Goal: Task Accomplishment & Management: Manage account settings

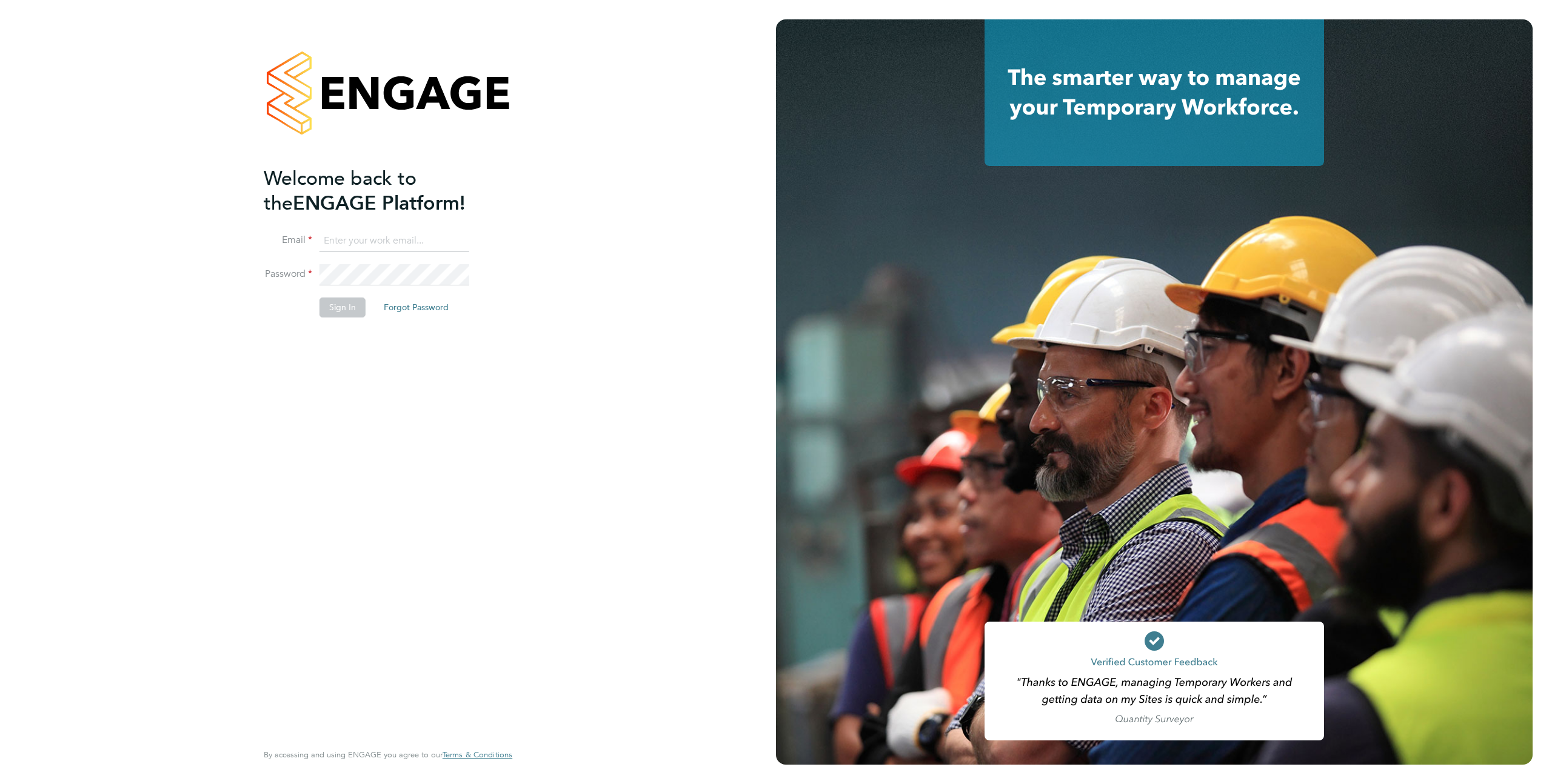
click at [363, 251] on li "Email" at bounding box center [382, 247] width 236 height 34
click at [354, 245] on input at bounding box center [394, 241] width 150 height 21
type input "[EMAIL_ADDRESS][DOMAIN_NAME]"
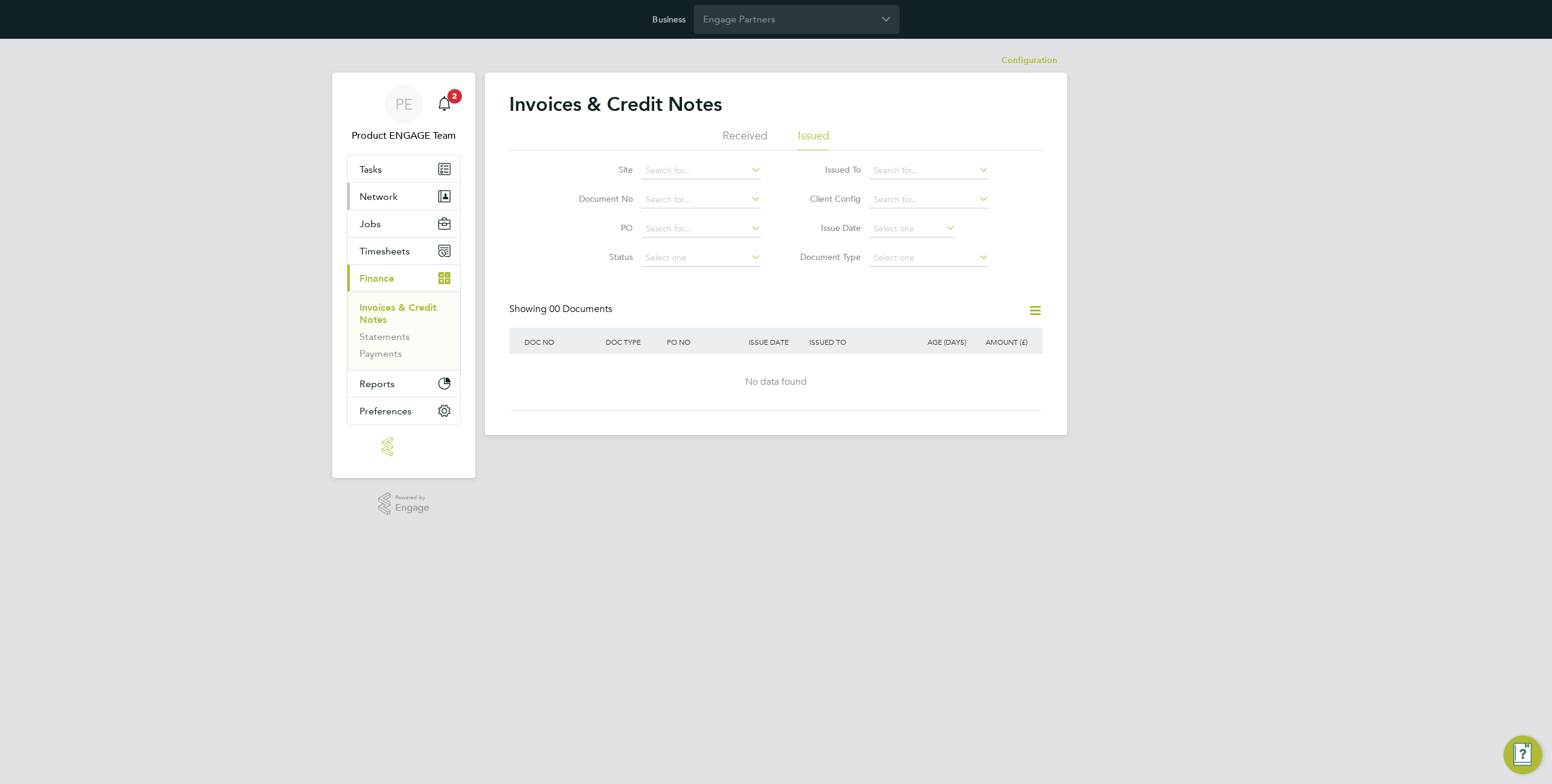
click at [393, 192] on span "Network" at bounding box center [378, 196] width 38 height 11
click at [402, 230] on link "Team Members" at bounding box center [393, 225] width 68 height 11
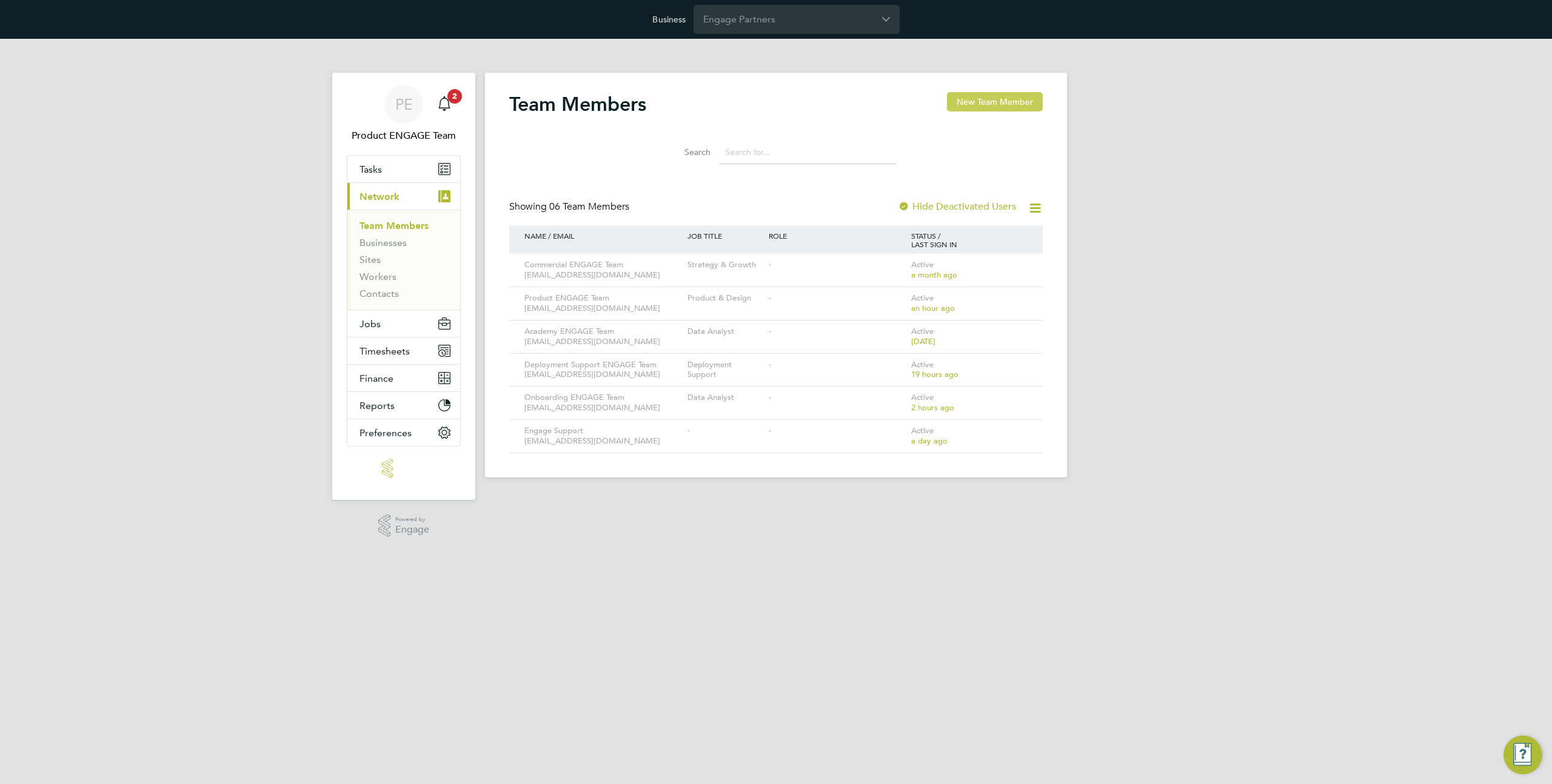
click at [1007, 107] on button "New Team Member" at bounding box center [994, 101] width 96 height 19
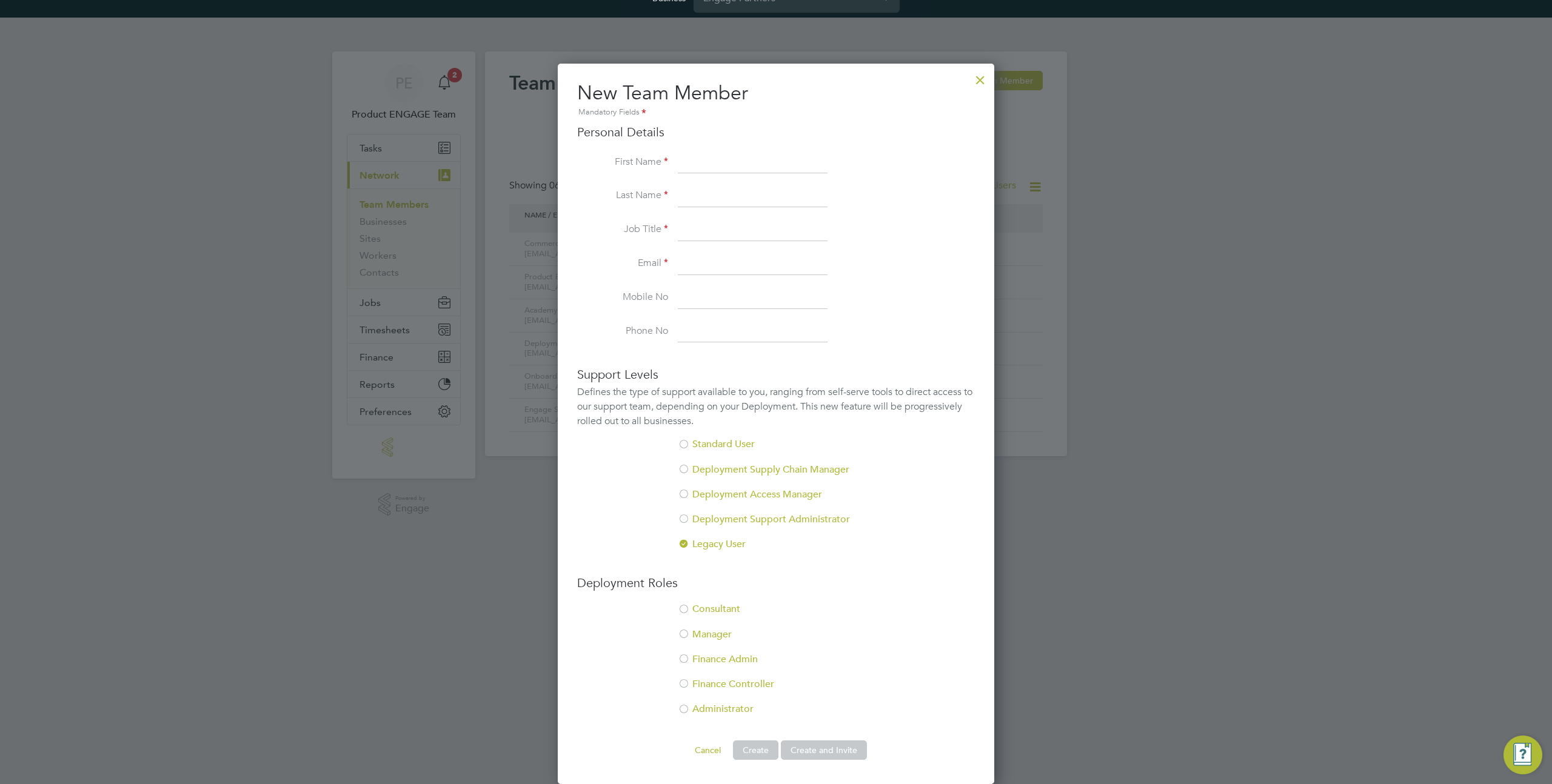
scroll to position [24, 0]
click at [686, 517] on div at bounding box center [684, 520] width 12 height 12
click at [684, 544] on div at bounding box center [684, 545] width 12 height 12
click at [978, 73] on div at bounding box center [980, 77] width 21 height 21
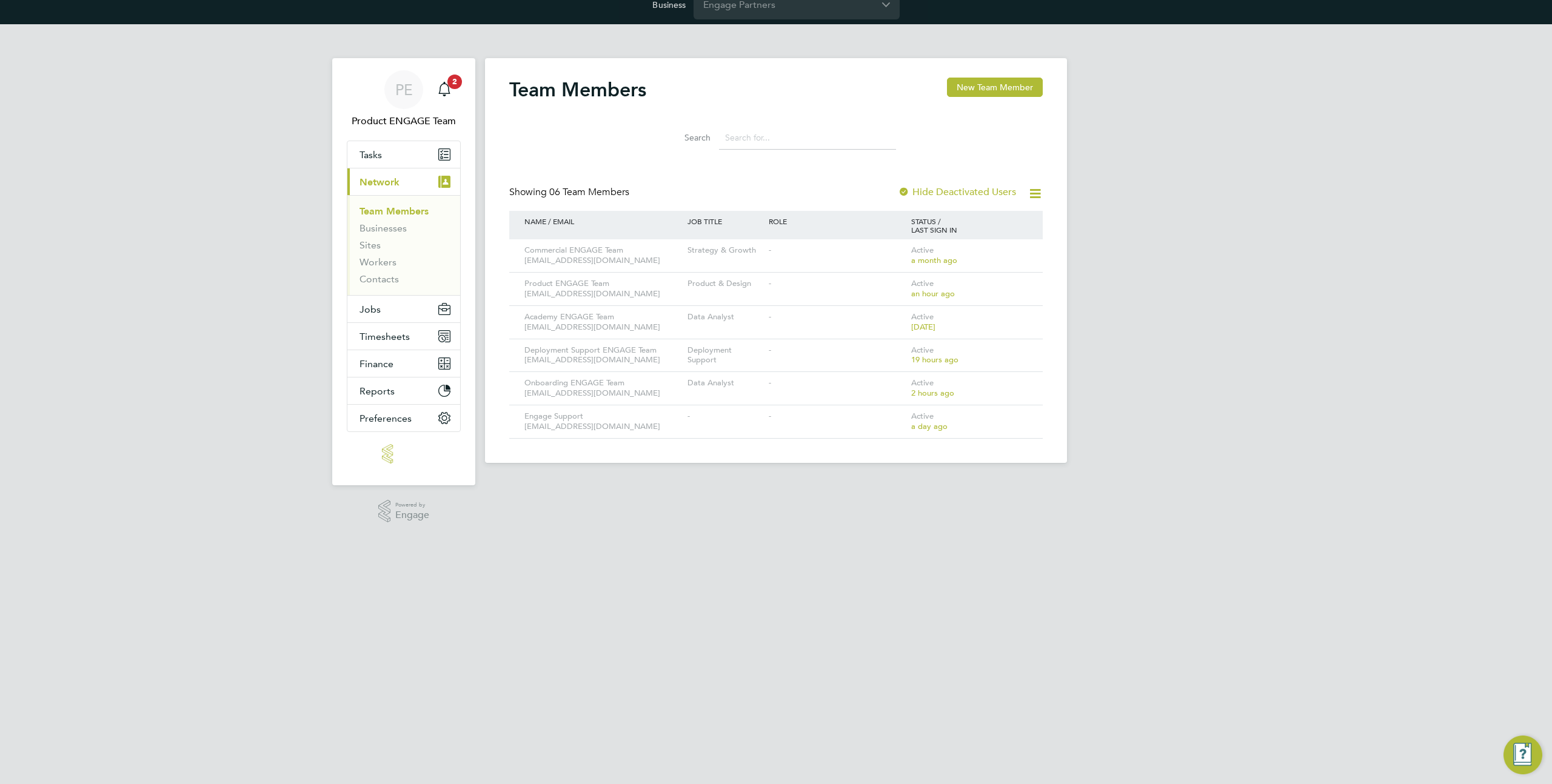
scroll to position [0, 0]
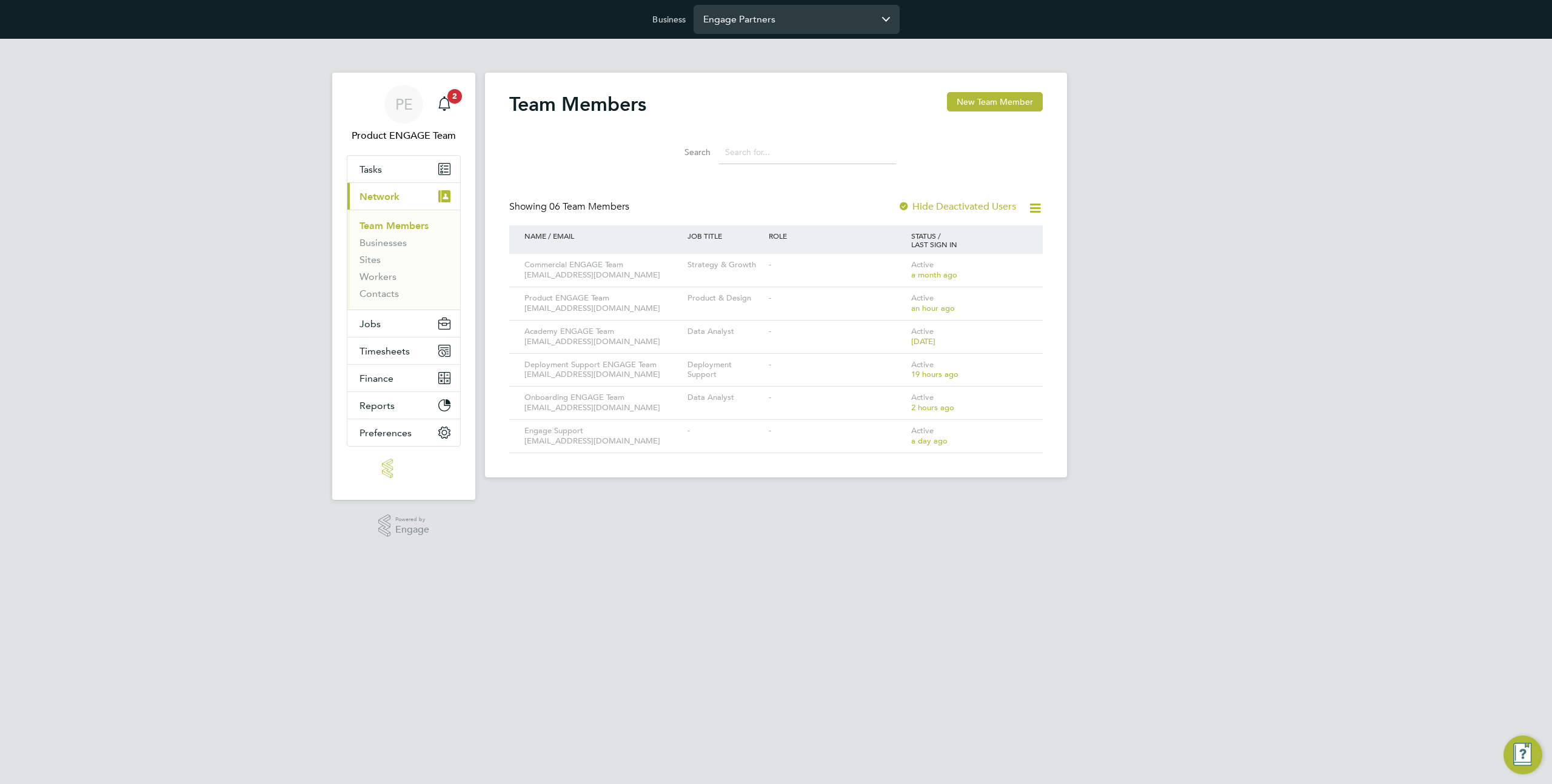
click at [755, 18] on input "Engage Partners" at bounding box center [796, 19] width 206 height 28
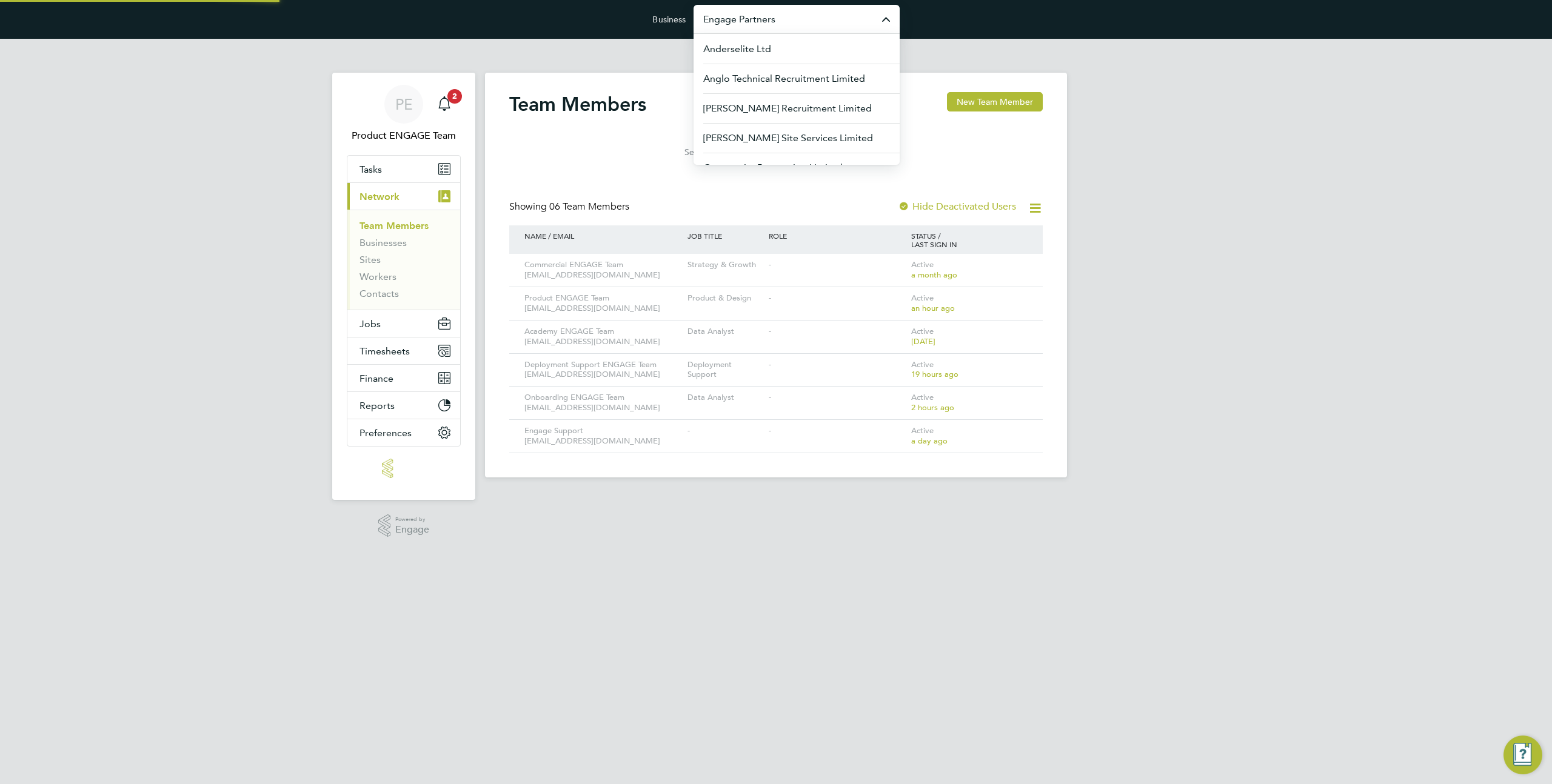
click at [755, 18] on input "Engage Partners" at bounding box center [796, 19] width 206 height 28
click at [763, 147] on span "[PERSON_NAME] Construction & Infrastructure Ltd" at bounding box center [797, 145] width 187 height 29
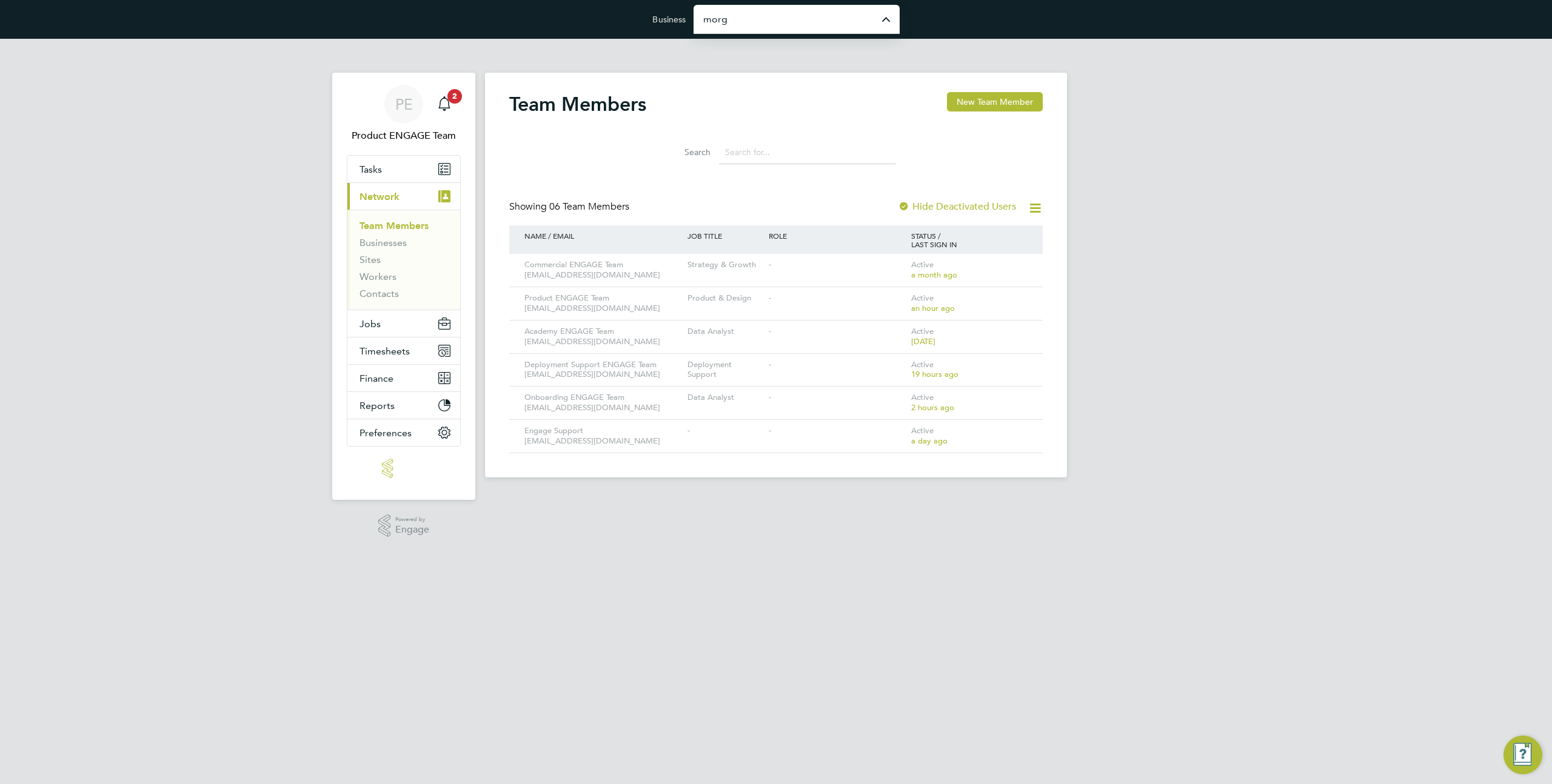
type input "[PERSON_NAME] Construction & Infrastructure Ltd"
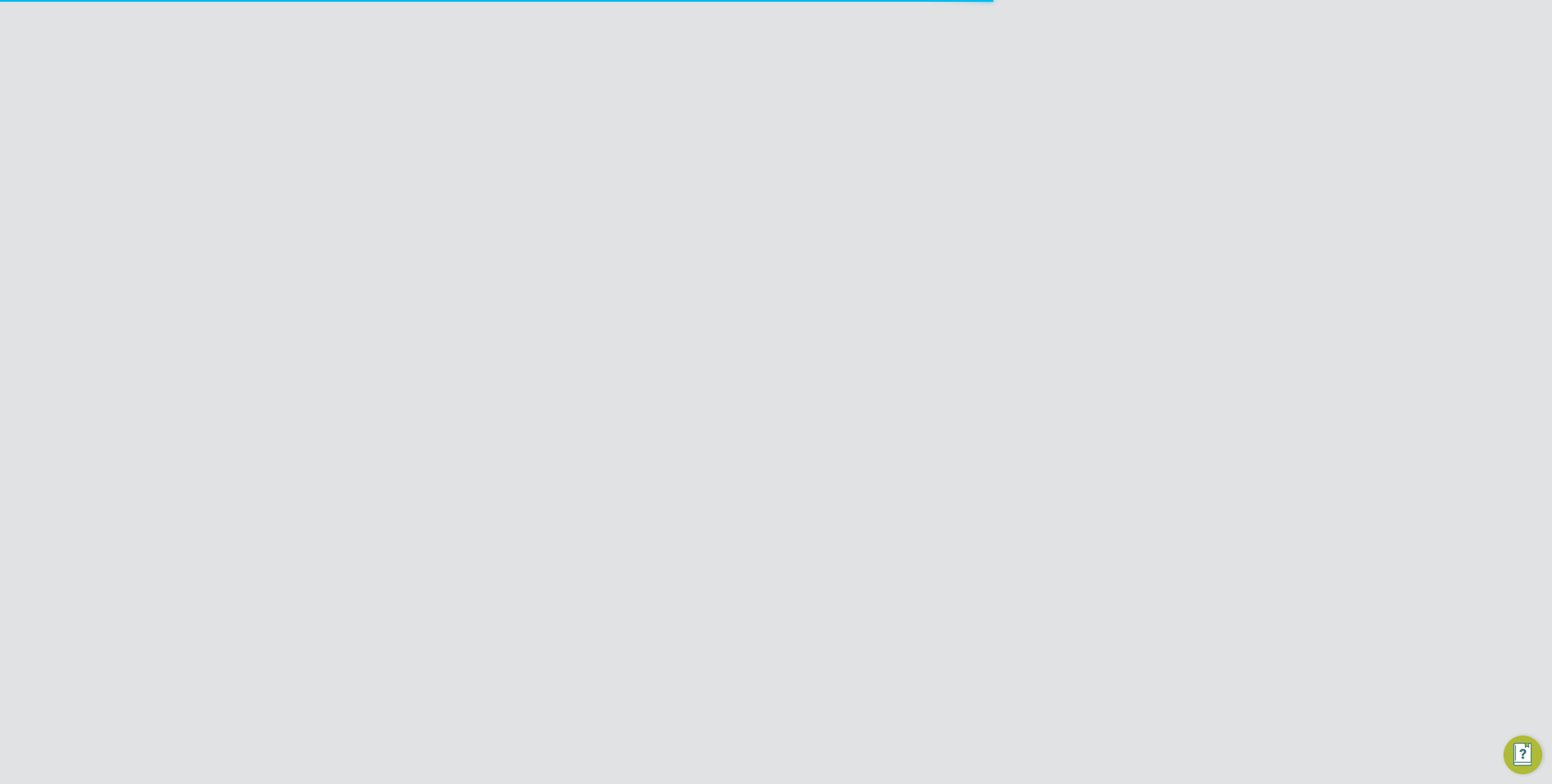
click at [989, 107] on button "New Team Member" at bounding box center [994, 101] width 96 height 19
click at [1242, 181] on div at bounding box center [776, 392] width 1552 height 784
click at [976, 103] on div at bounding box center [980, 98] width 21 height 21
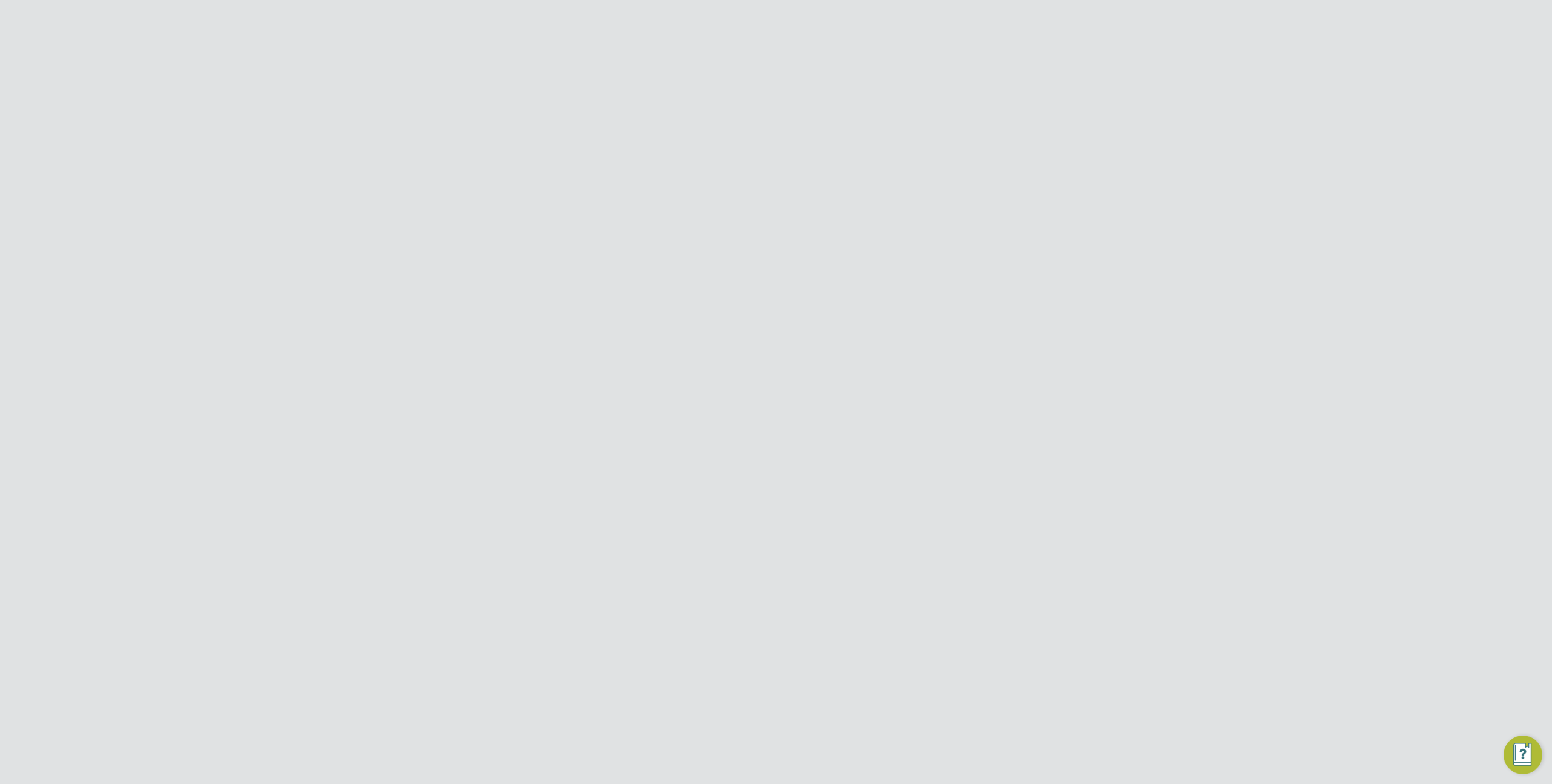
click at [388, 336] on ul "Team Members Businesses Sites Workers Contacts" at bounding box center [404, 287] width 113 height 100
click at [382, 348] on button "Jobs" at bounding box center [404, 351] width 113 height 27
click at [384, 313] on link "Placements" at bounding box center [384, 314] width 50 height 11
click at [387, 281] on link "Positions" at bounding box center [380, 280] width 40 height 11
click at [718, 275] on div "Morgan Sindall Infra - Nuclear Energy Water" at bounding box center [780, 275] width 189 height 20
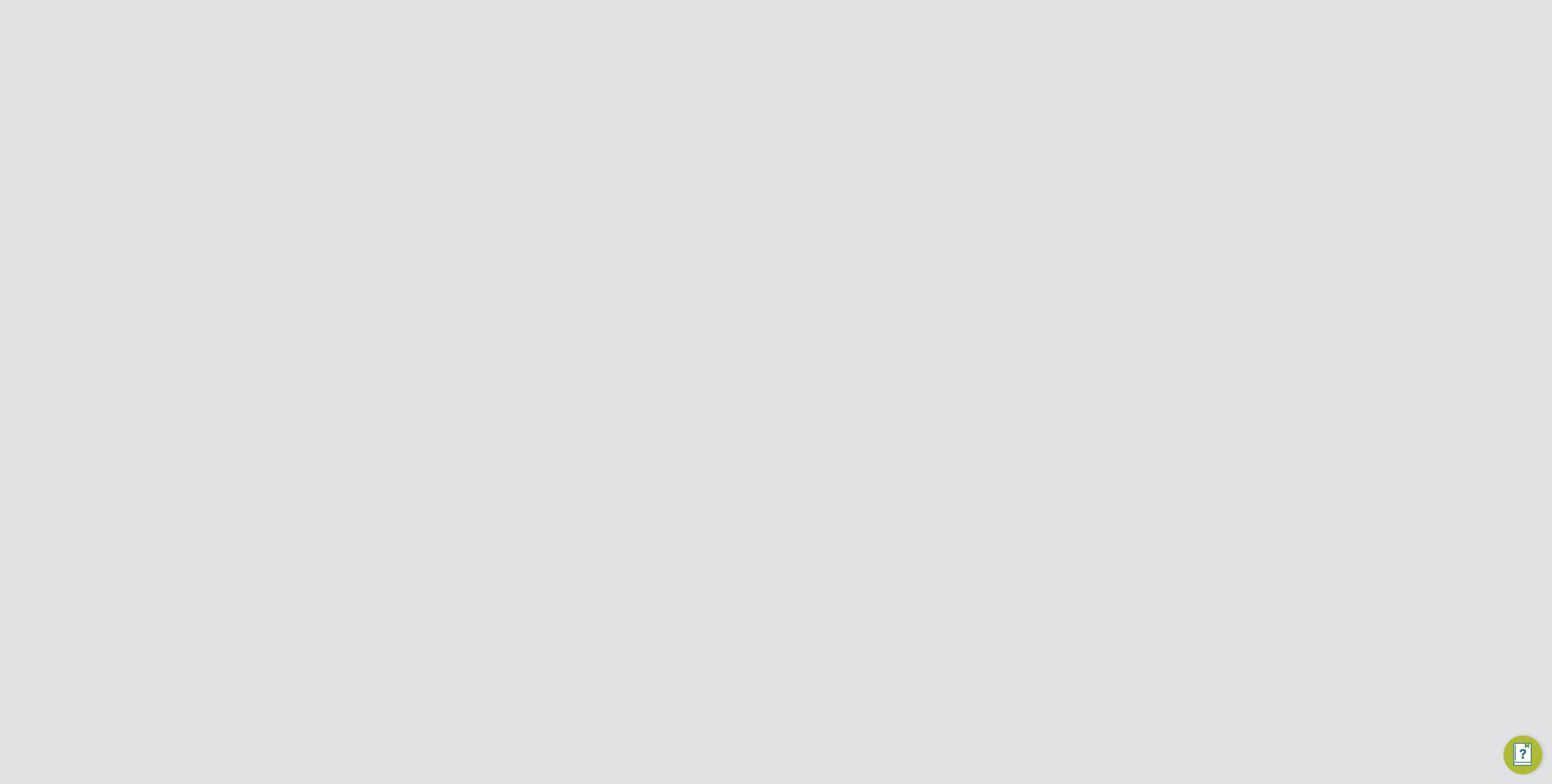
click at [731, 275] on div "Morgan Sindall Infra - Nuclear Energy Water" at bounding box center [780, 275] width 189 height 20
click at [793, 9] on input "[PERSON_NAME] Construction & Infrastructure Ltd" at bounding box center [796, 19] width 206 height 28
click at [372, 360] on button "Finance" at bounding box center [404, 372] width 113 height 27
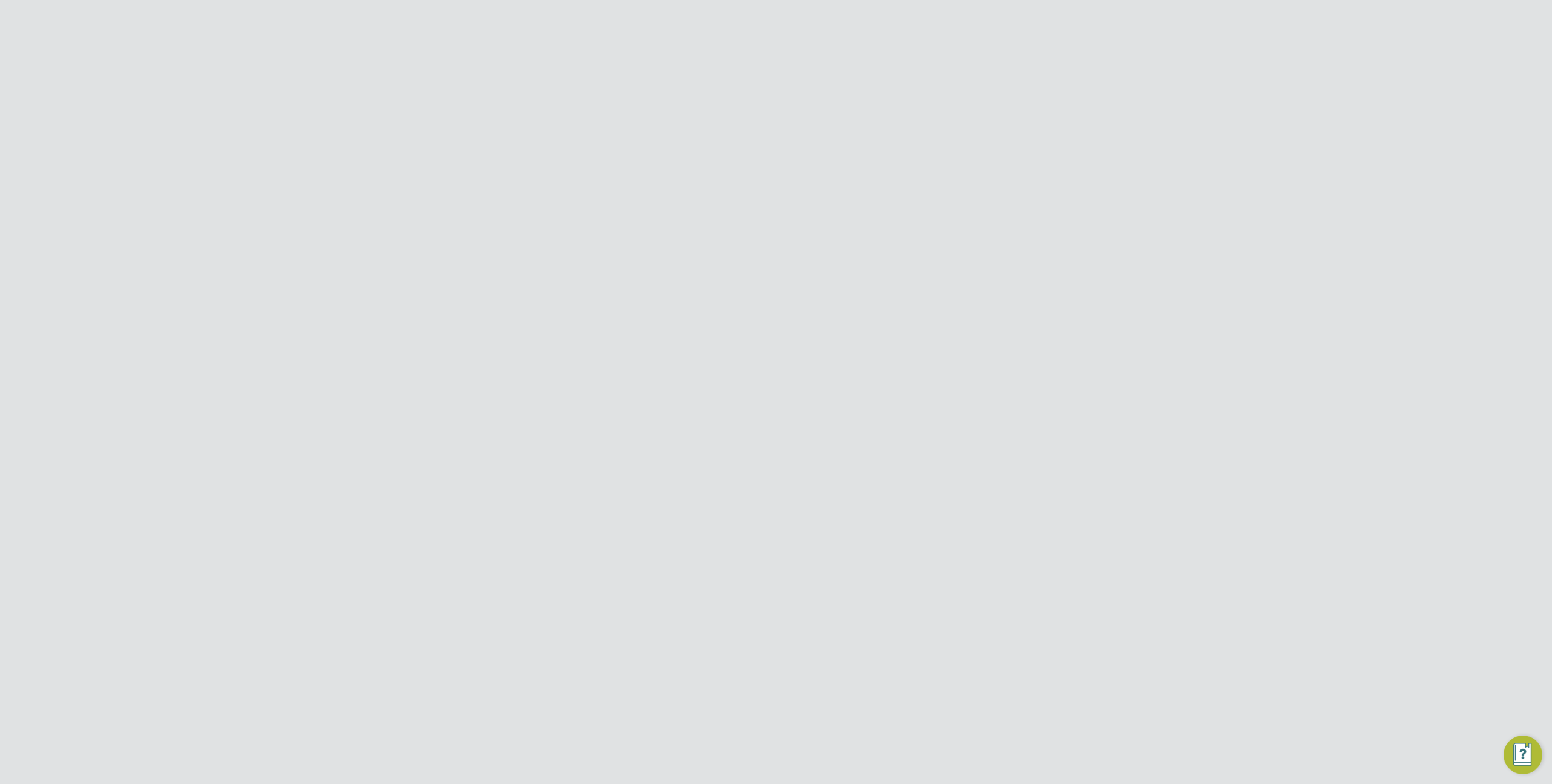
click at [400, 337] on link "Invoices & Credit Notes" at bounding box center [397, 341] width 76 height 24
click at [679, 183] on li "Site" at bounding box center [662, 171] width 228 height 29
click at [671, 169] on input at bounding box center [701, 171] width 120 height 17
click at [1293, 473] on div "PE Product ENGAGE Team Notifications 2 Applications: Dashboard Tasks Network Te…" at bounding box center [776, 737] width 1552 height 1397
click at [683, 165] on input at bounding box center [701, 171] width 120 height 17
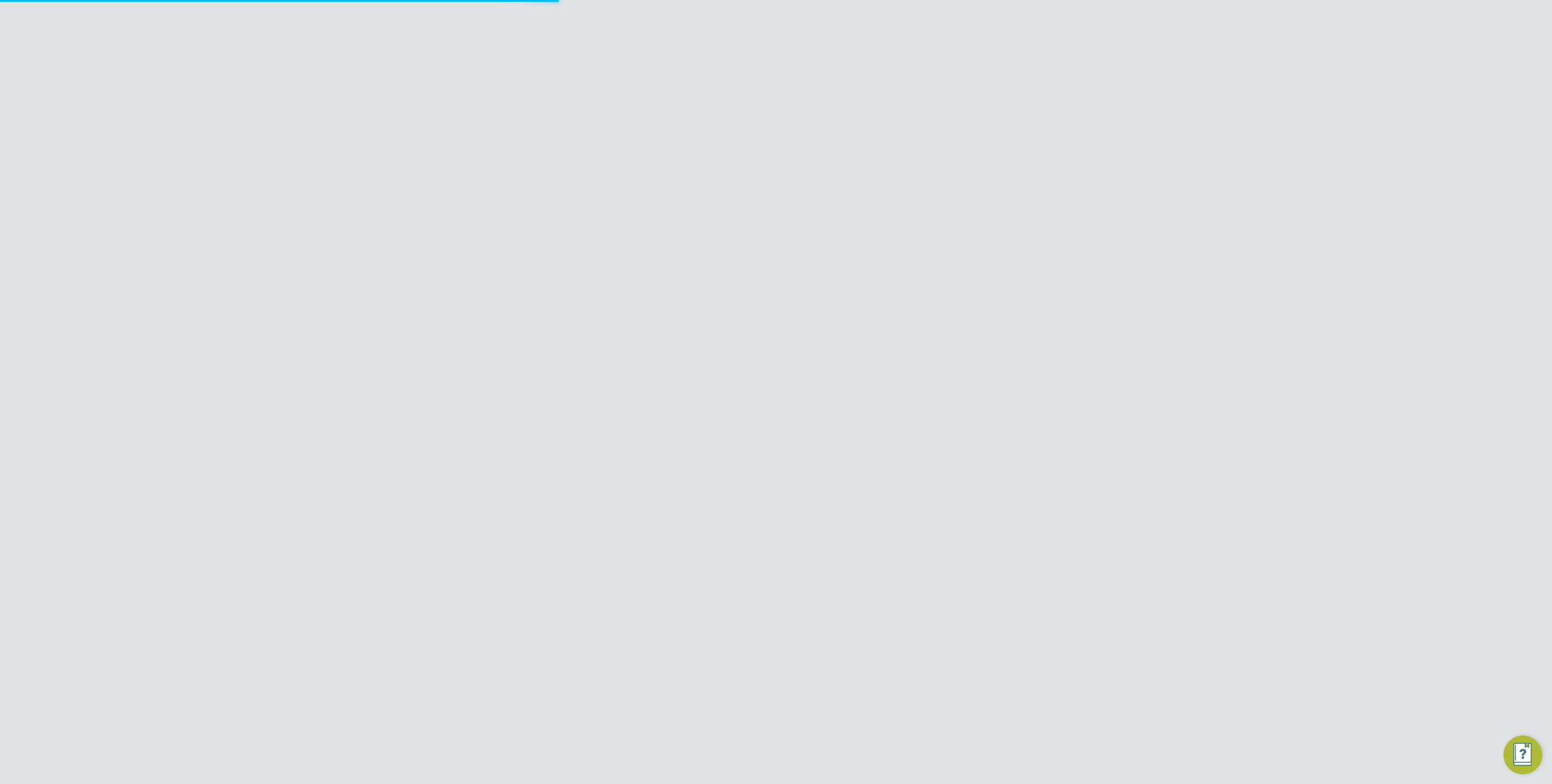
click at [703, 269] on li "4 Brandon Road (54CC02)" at bounding box center [742, 269] width 203 height 16
type input "4 Brandon Road (54CC02)"
click at [748, 171] on icon at bounding box center [748, 169] width 0 height 17
click at [660, 255] on input at bounding box center [701, 258] width 120 height 17
click at [690, 274] on li "Paid" at bounding box center [701, 274] width 121 height 15
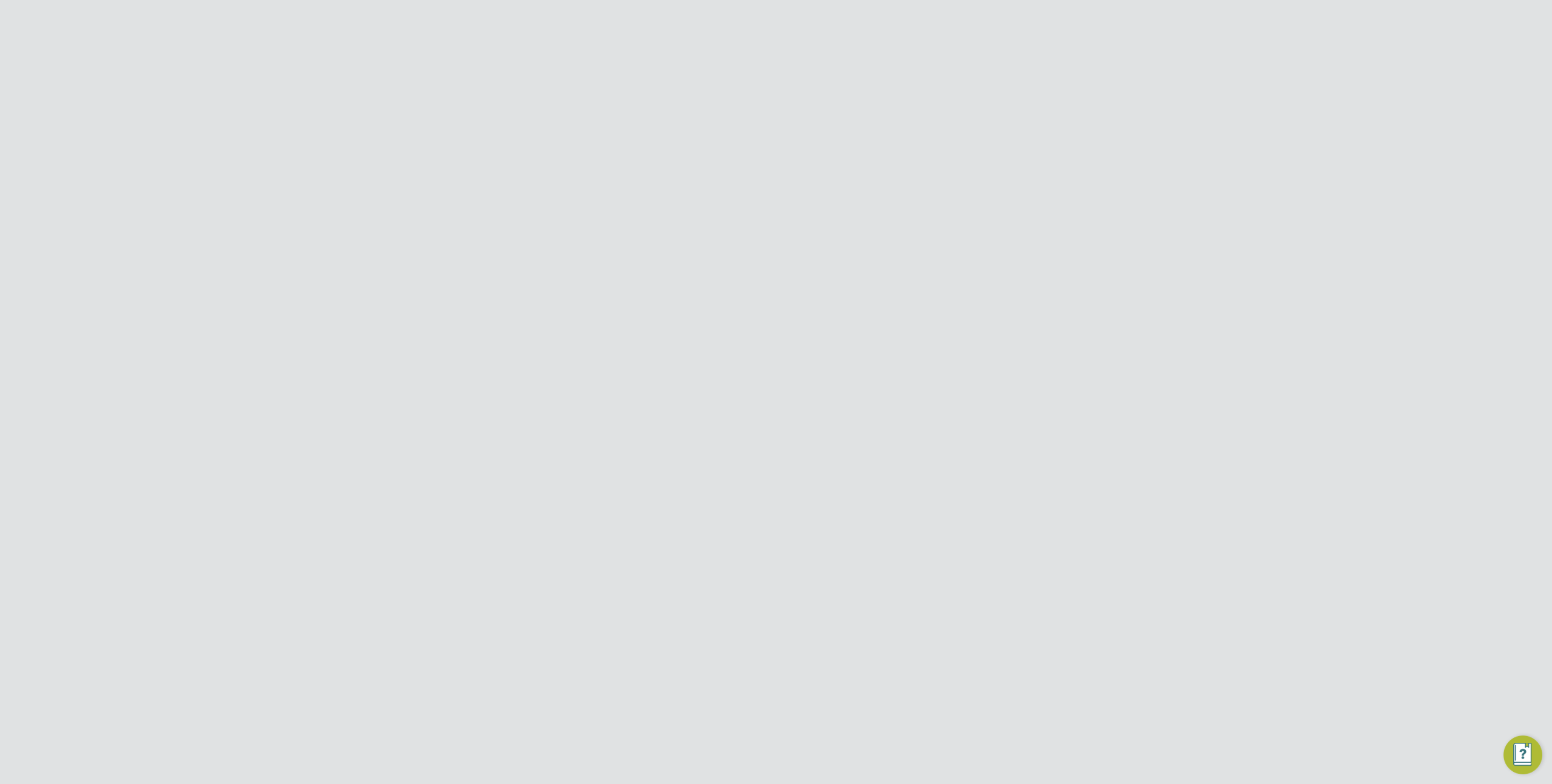
type input "Paid"
click at [887, 206] on input at bounding box center [929, 200] width 120 height 17
click at [892, 236] on li "Morgan Sindall Construction - Central" at bounding box center [967, 244] width 198 height 16
type input "Morgan Sindall Construction - Central"
click at [748, 256] on icon at bounding box center [748, 257] width 0 height 17
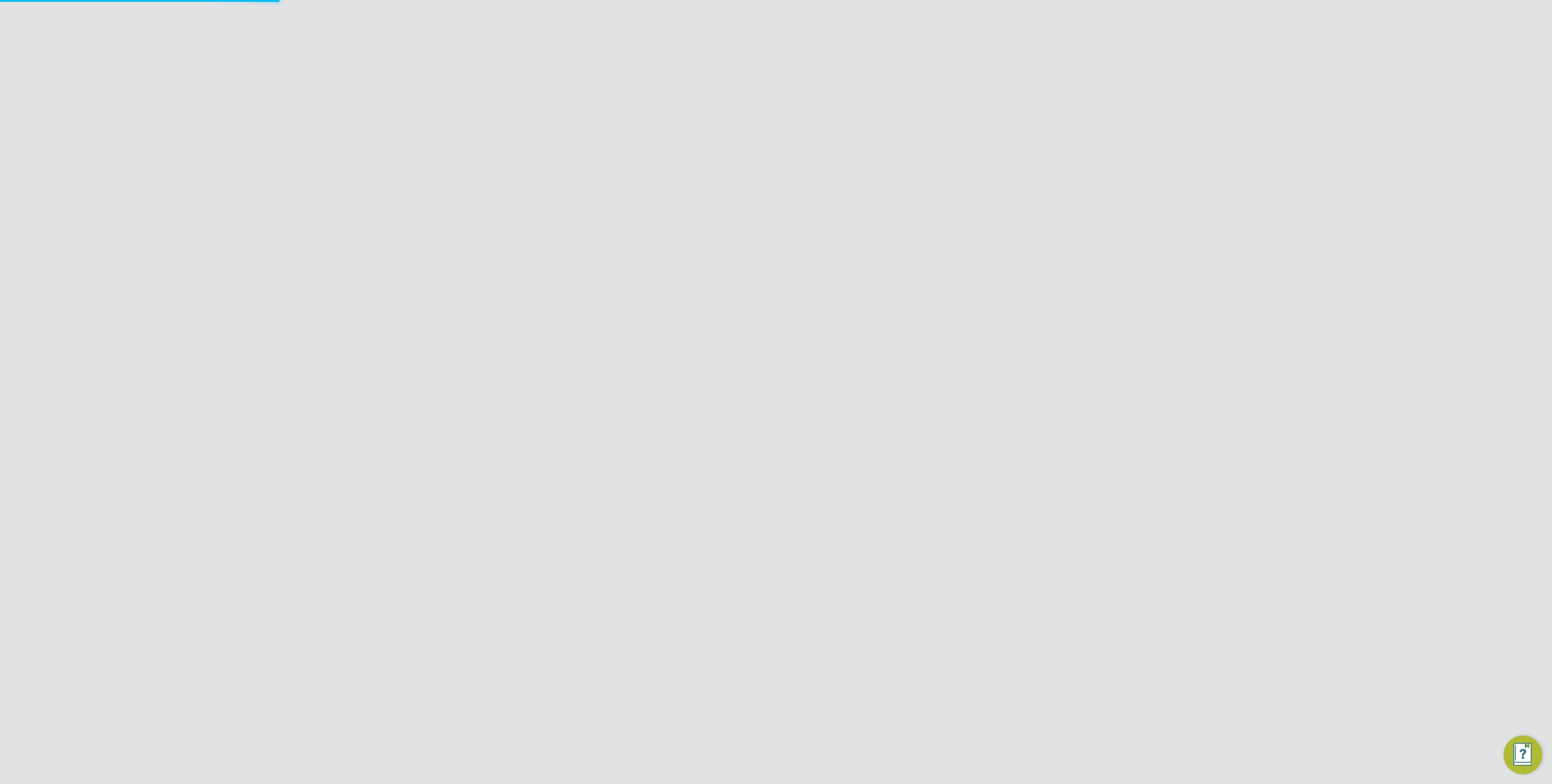
click at [976, 199] on icon at bounding box center [976, 198] width 0 height 17
click at [664, 255] on input at bounding box center [701, 258] width 120 height 17
click at [672, 273] on li "Paid" at bounding box center [701, 274] width 121 height 15
type input "Paid"
click at [900, 199] on input at bounding box center [929, 200] width 120 height 17
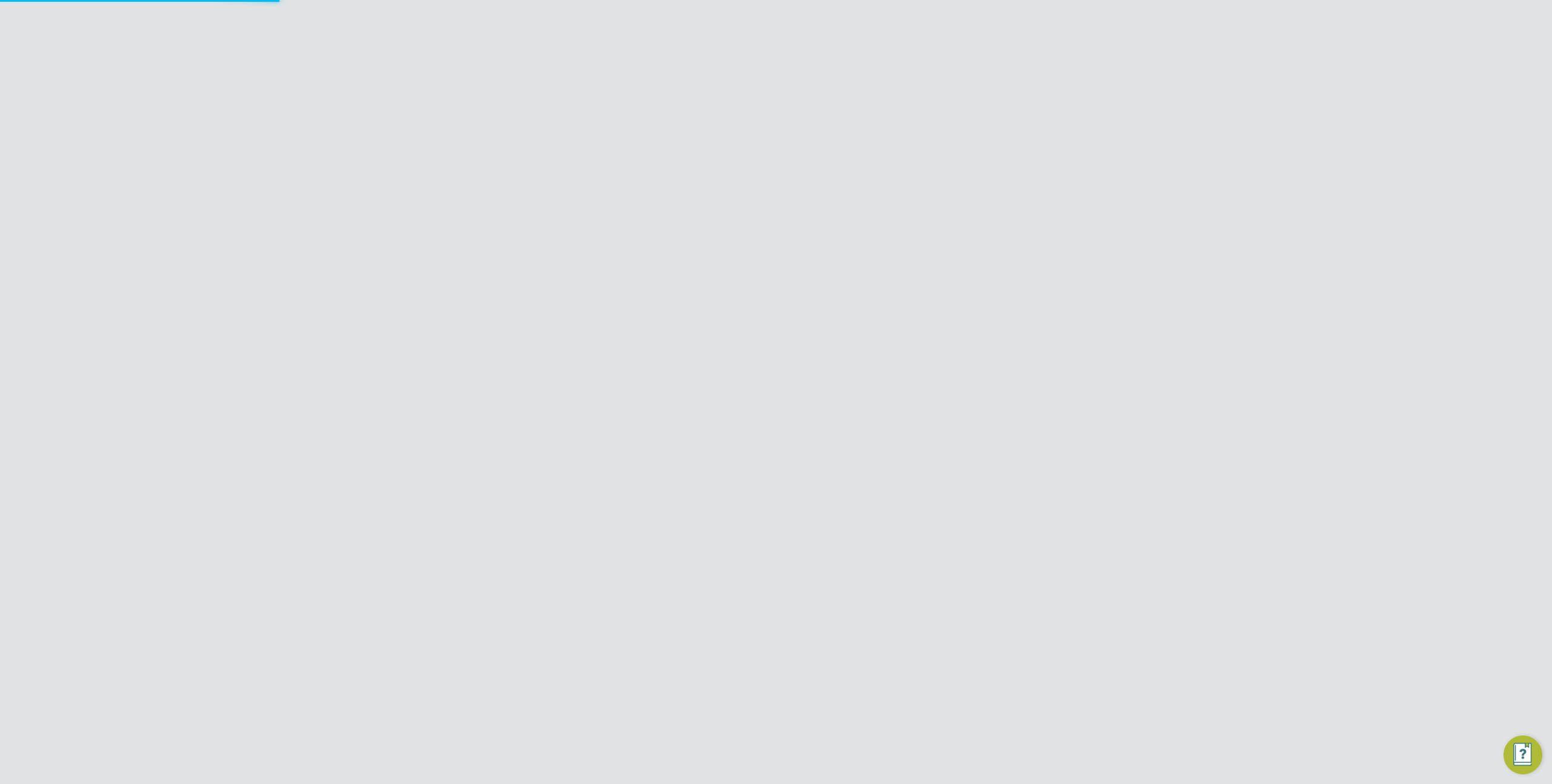
click at [898, 204] on input at bounding box center [929, 200] width 120 height 17
click at [1188, 245] on div "PE Product ENGAGE Team Notifications 2 Applications: Dashboard Tasks Network Te…" at bounding box center [776, 261] width 1552 height 445
click at [912, 195] on input at bounding box center [929, 200] width 120 height 17
click at [933, 215] on li "[PERSON_NAME] Construction & Infrastructure Ltd" at bounding box center [967, 222] width 198 height 28
type input "[PERSON_NAME] Construction & Infrastructure Ltd"
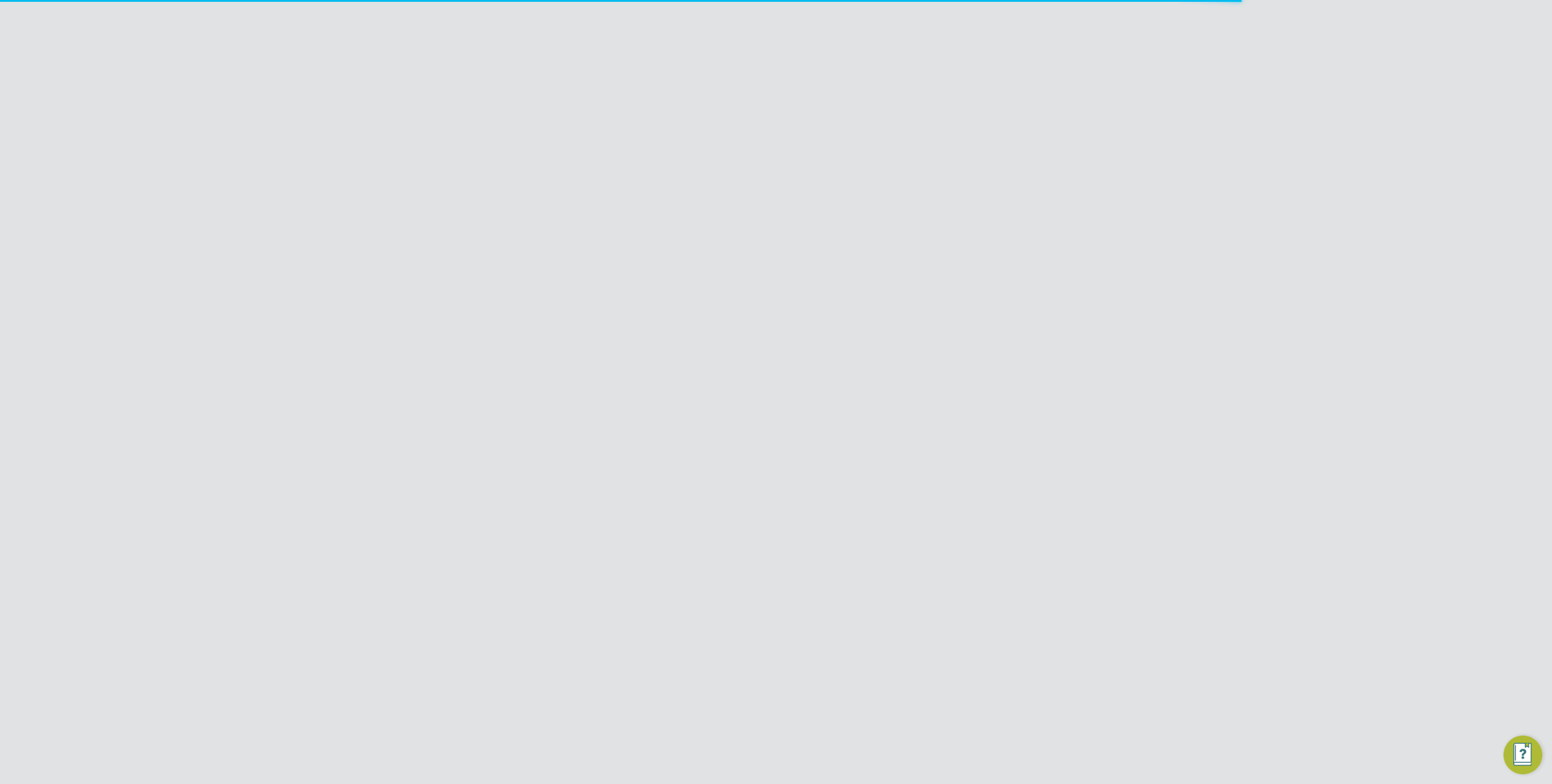
scroll to position [36, 81]
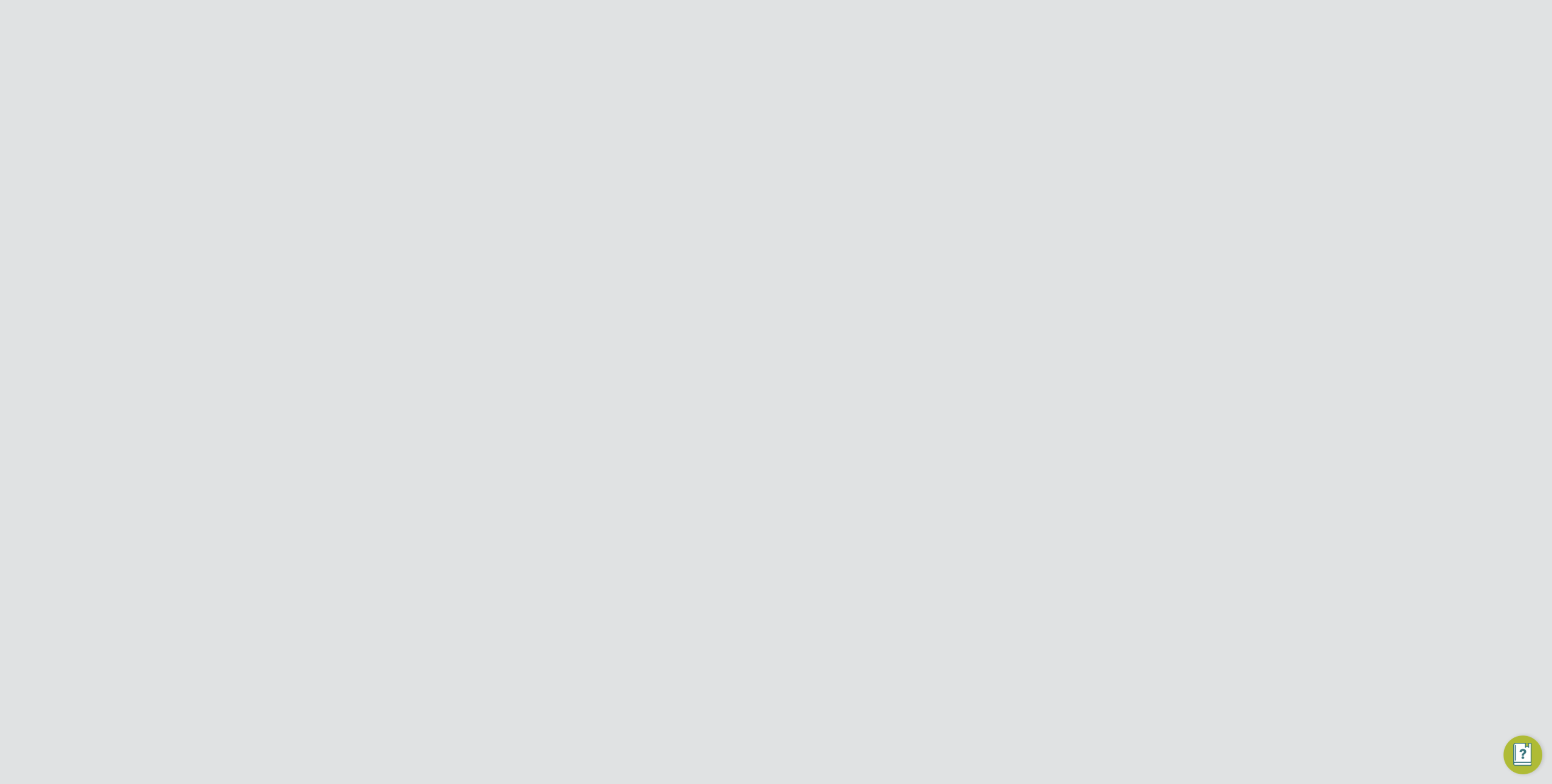
click at [1035, 101] on icon at bounding box center [1035, 99] width 15 height 15
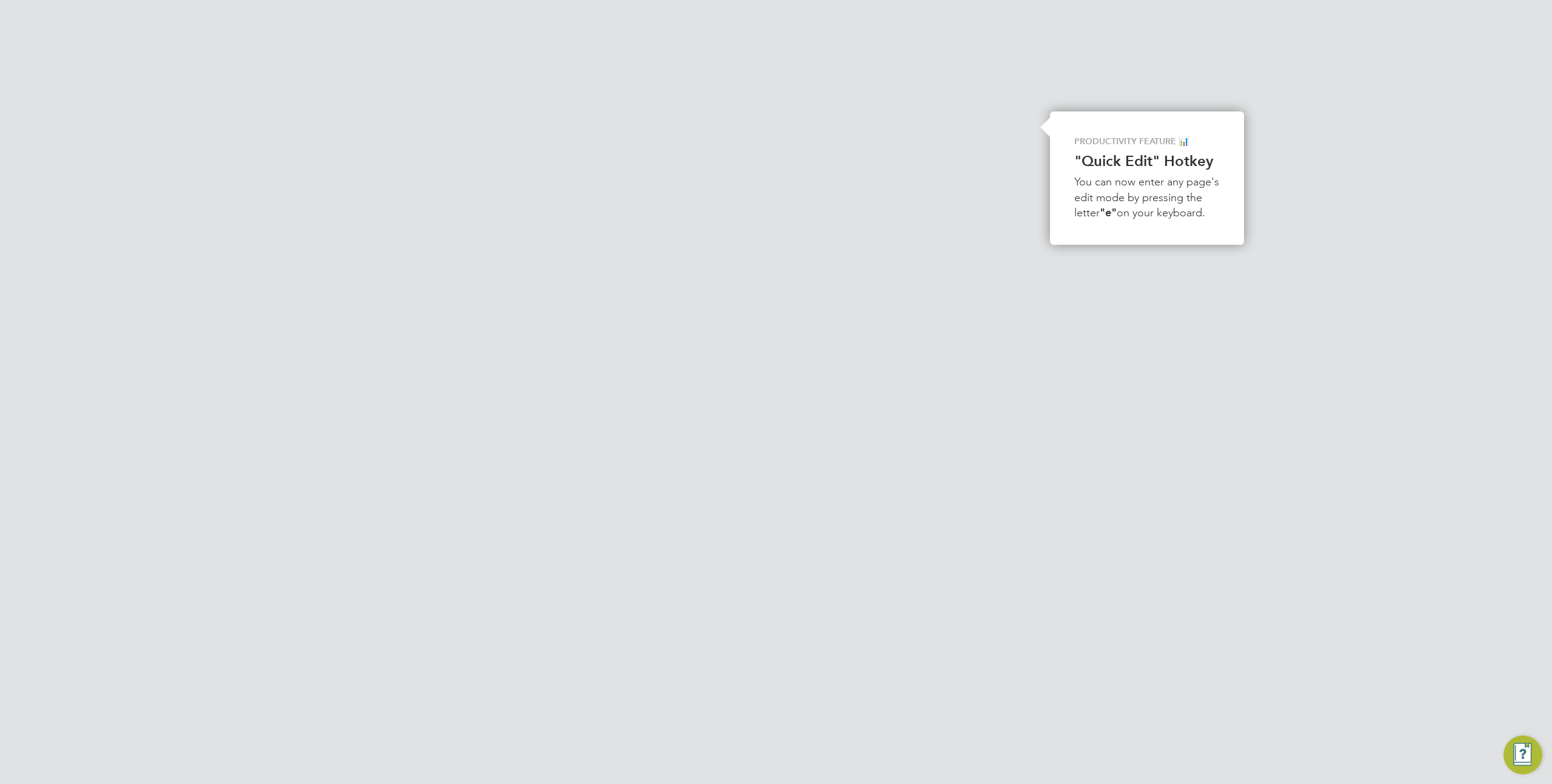
click at [1094, 319] on div "PE Product ENGAGE Team Notifications 2 Applications: Dashboard Tasks Network Te…" at bounding box center [776, 537] width 1552 height 996
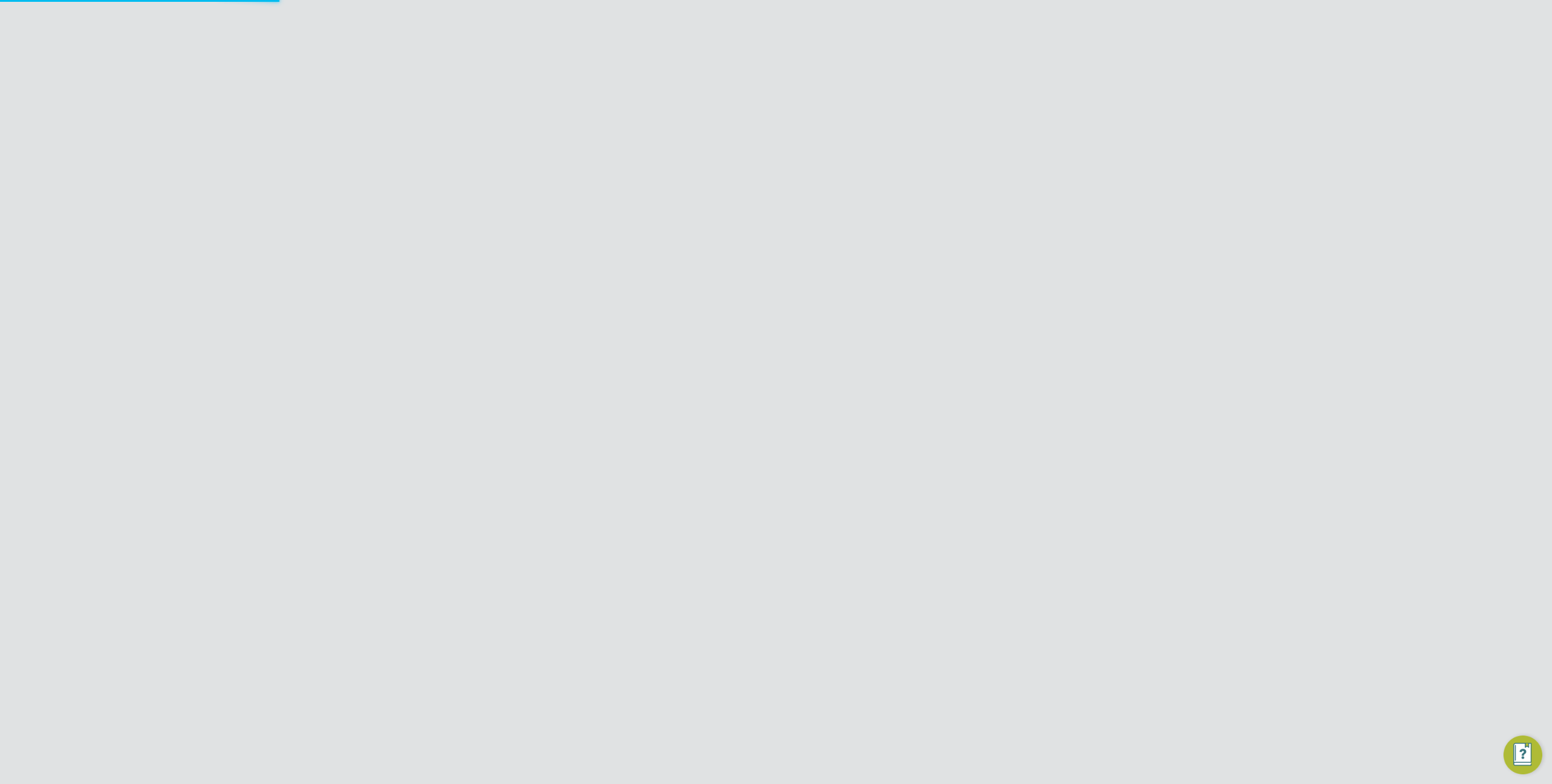
click at [780, 21] on input "[PERSON_NAME] Construction & Infrastructure Ltd" at bounding box center [796, 19] width 206 height 28
click at [1164, 194] on div "PE Product ENGAGE Team Notifications 2 Applications: Dashboard Tasks Network Te…" at bounding box center [776, 537] width 1552 height 996
click at [746, 19] on input "[PERSON_NAME] Construction & Infrastructure Ltd" at bounding box center [796, 19] width 206 height 28
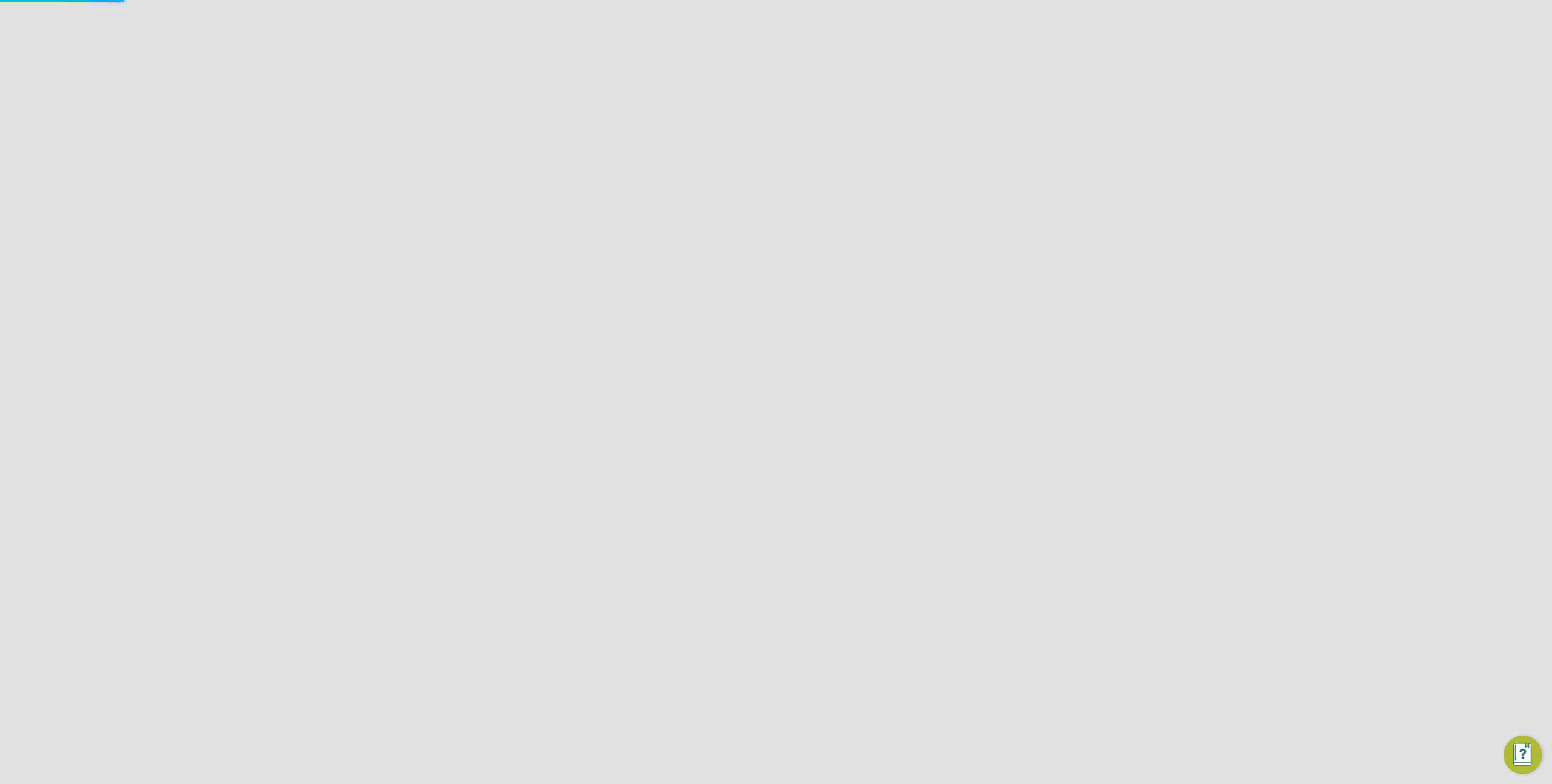
click at [746, 19] on input "[PERSON_NAME] Construction & Infrastructure Ltd" at bounding box center [796, 19] width 206 height 28
click at [1088, 273] on div "PE Product ENGAGE Team Notifications 2 Applications: Dashboard Tasks Network Te…" at bounding box center [776, 537] width 1552 height 996
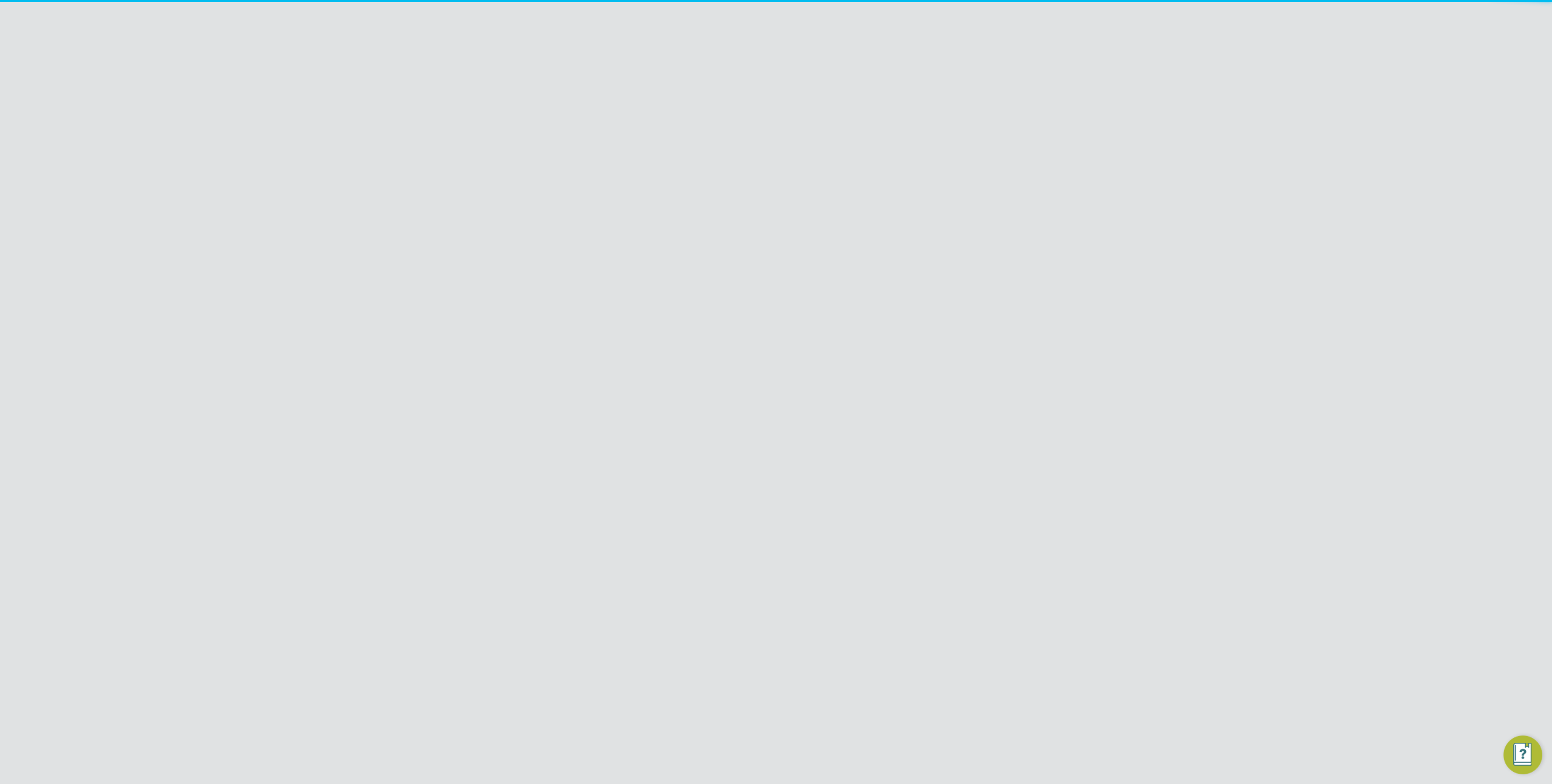
click at [1038, 106] on icon at bounding box center [1035, 99] width 15 height 15
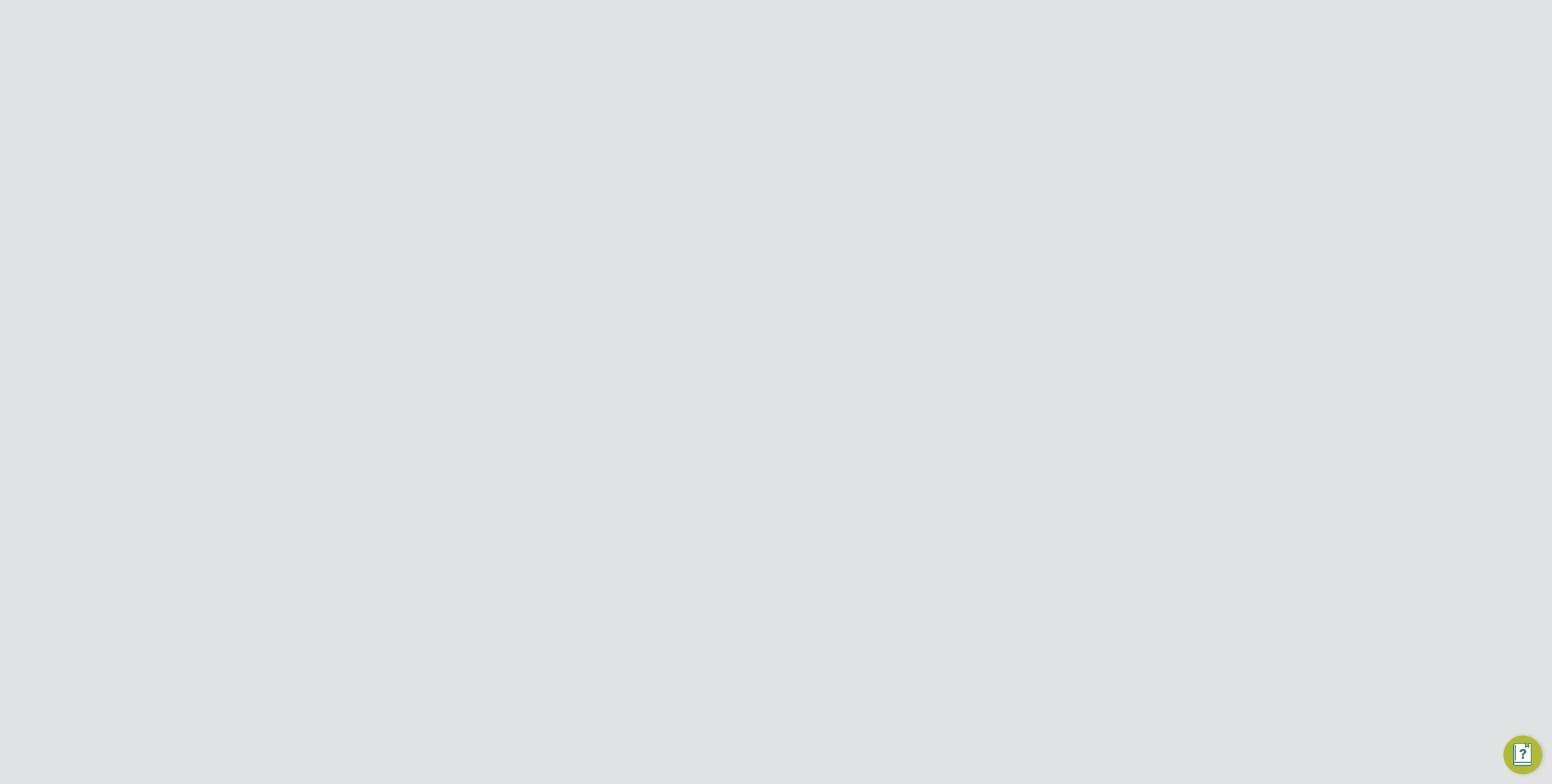
click at [1193, 171] on div "PE Product ENGAGE Team Notifications 2 Applications: Dashboard Tasks Network Te…" at bounding box center [776, 537] width 1552 height 996
click at [1038, 98] on icon at bounding box center [1035, 99] width 15 height 15
click at [1194, 179] on div "PE Product ENGAGE Team Notifications 2 Applications: Dashboard Tasks Network Te…" at bounding box center [776, 537] width 1552 height 996
click at [1037, 99] on icon at bounding box center [1035, 99] width 15 height 15
click at [685, 171] on input at bounding box center [701, 171] width 120 height 17
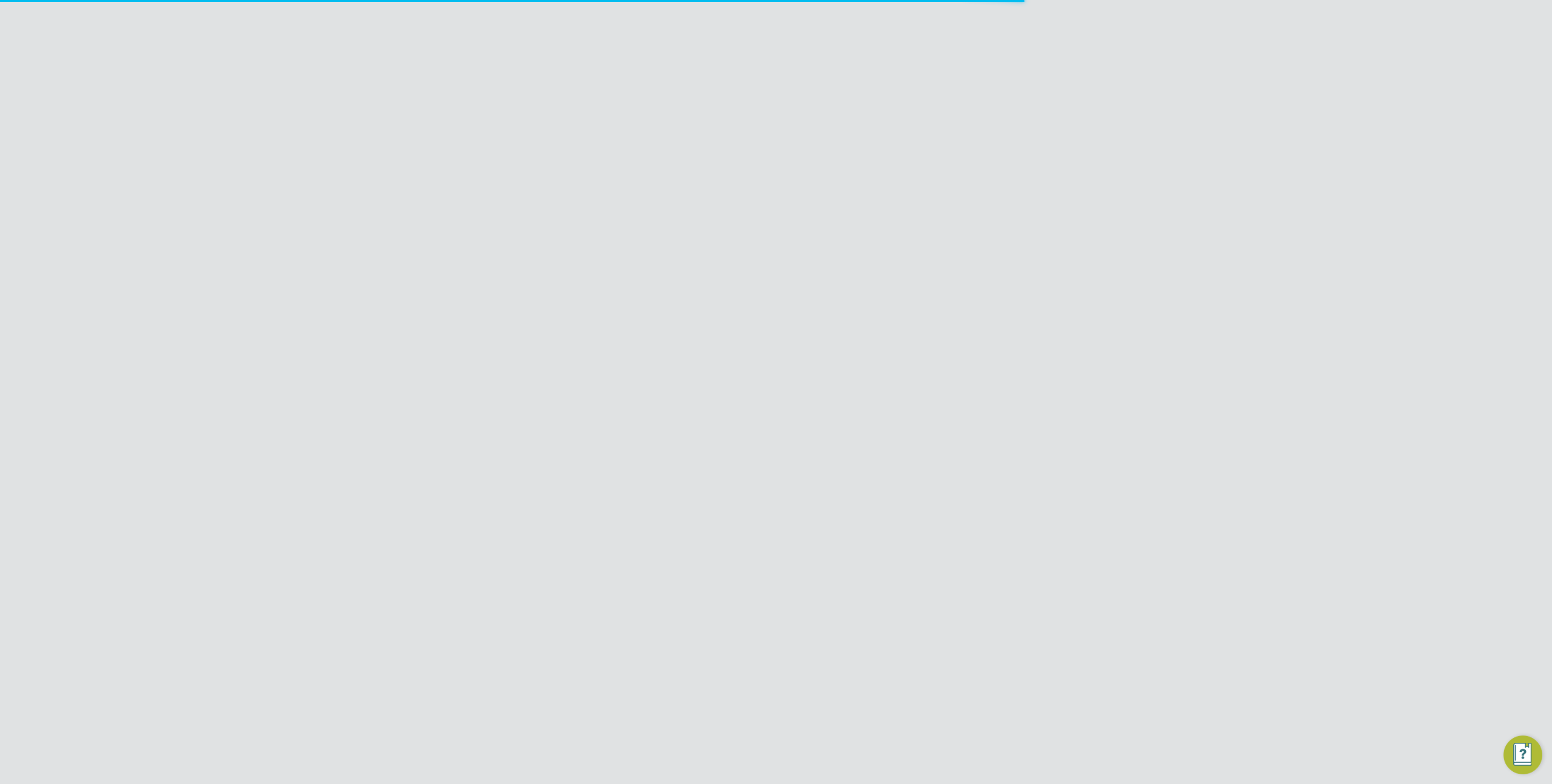
click at [652, 232] on li "29 Marylebone Road" at bounding box center [742, 236] width 203 height 16
type input "29 Marylebone Road"
click at [748, 167] on icon at bounding box center [748, 169] width 0 height 17
click at [696, 171] on input at bounding box center [701, 171] width 120 height 17
click at [711, 238] on li "29 Marylebone Road" at bounding box center [742, 236] width 203 height 16
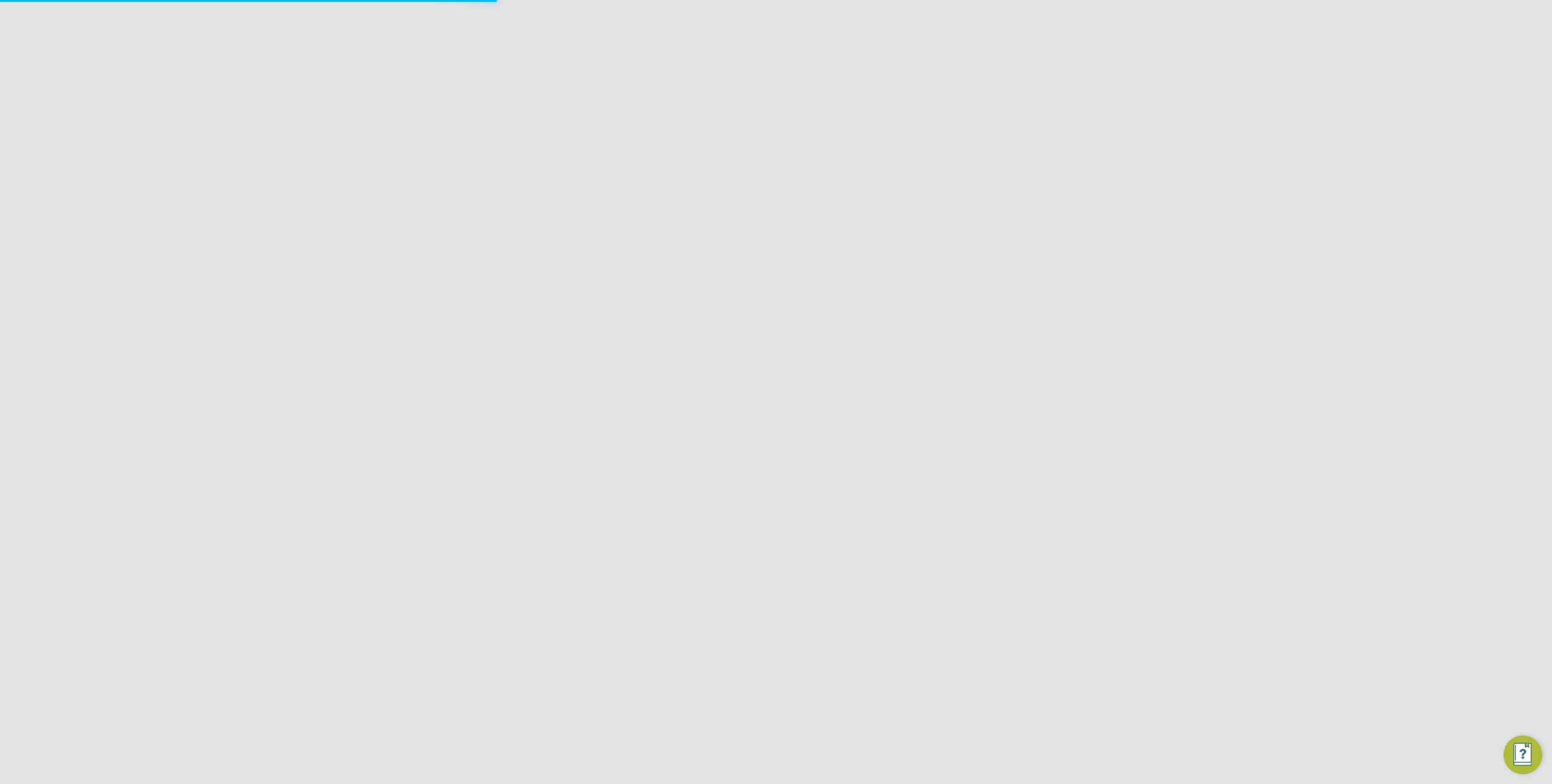
type input "29 Marylebone Road"
click at [748, 170] on icon at bounding box center [748, 169] width 0 height 17
click at [663, 169] on input at bounding box center [701, 171] width 120 height 17
click at [661, 234] on li "29 Marylebone Road" at bounding box center [742, 236] width 203 height 16
type input "29 Marylebone Road"
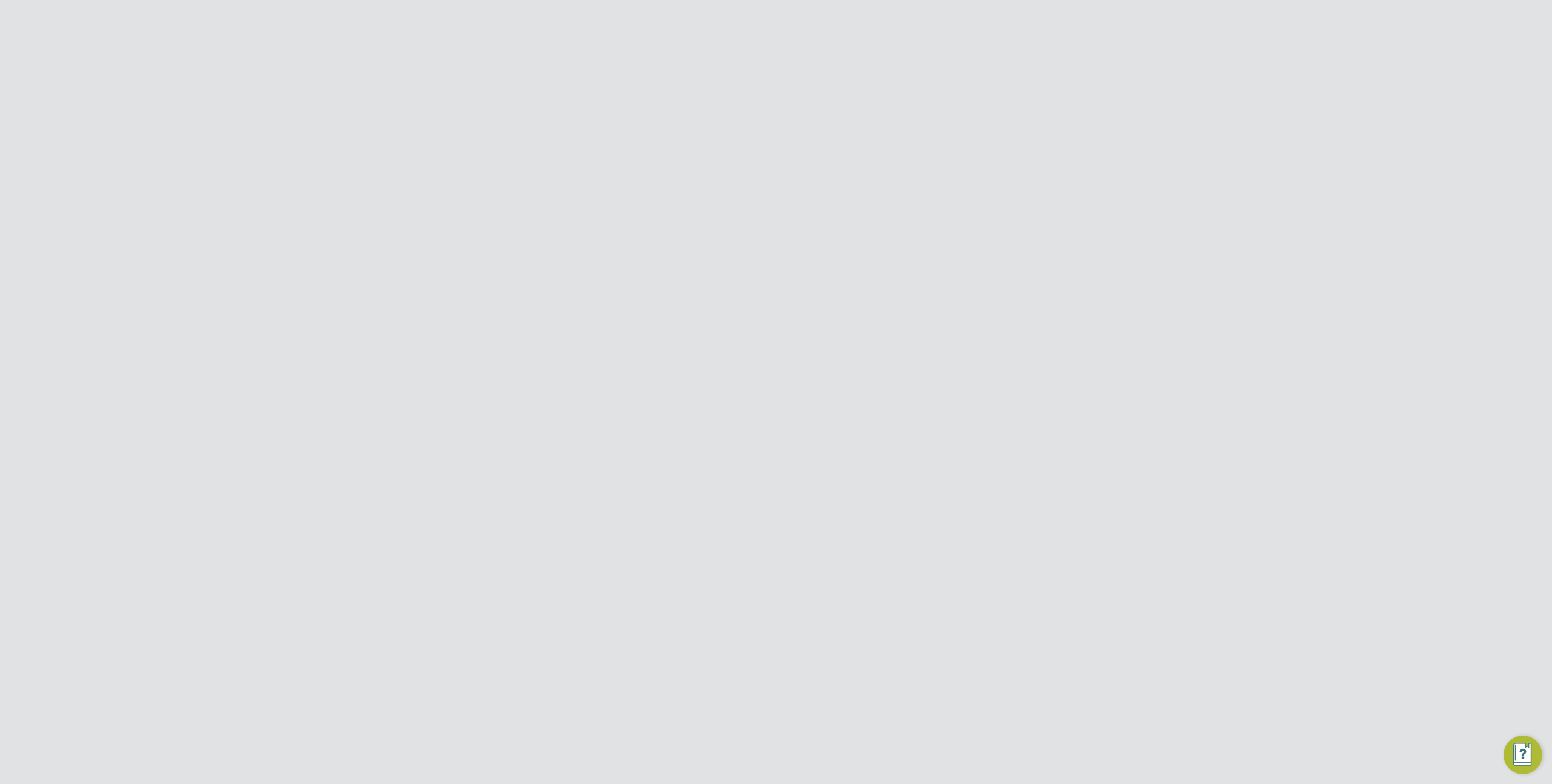
click at [733, 575] on div "P/54CB06/00001" at bounding box center [704, 586] width 81 height 22
click at [1118, 273] on div at bounding box center [776, 392] width 1552 height 784
click at [1030, 394] on div at bounding box center [1030, 394] width 21 height 21
click at [748, 171] on icon at bounding box center [748, 169] width 0 height 17
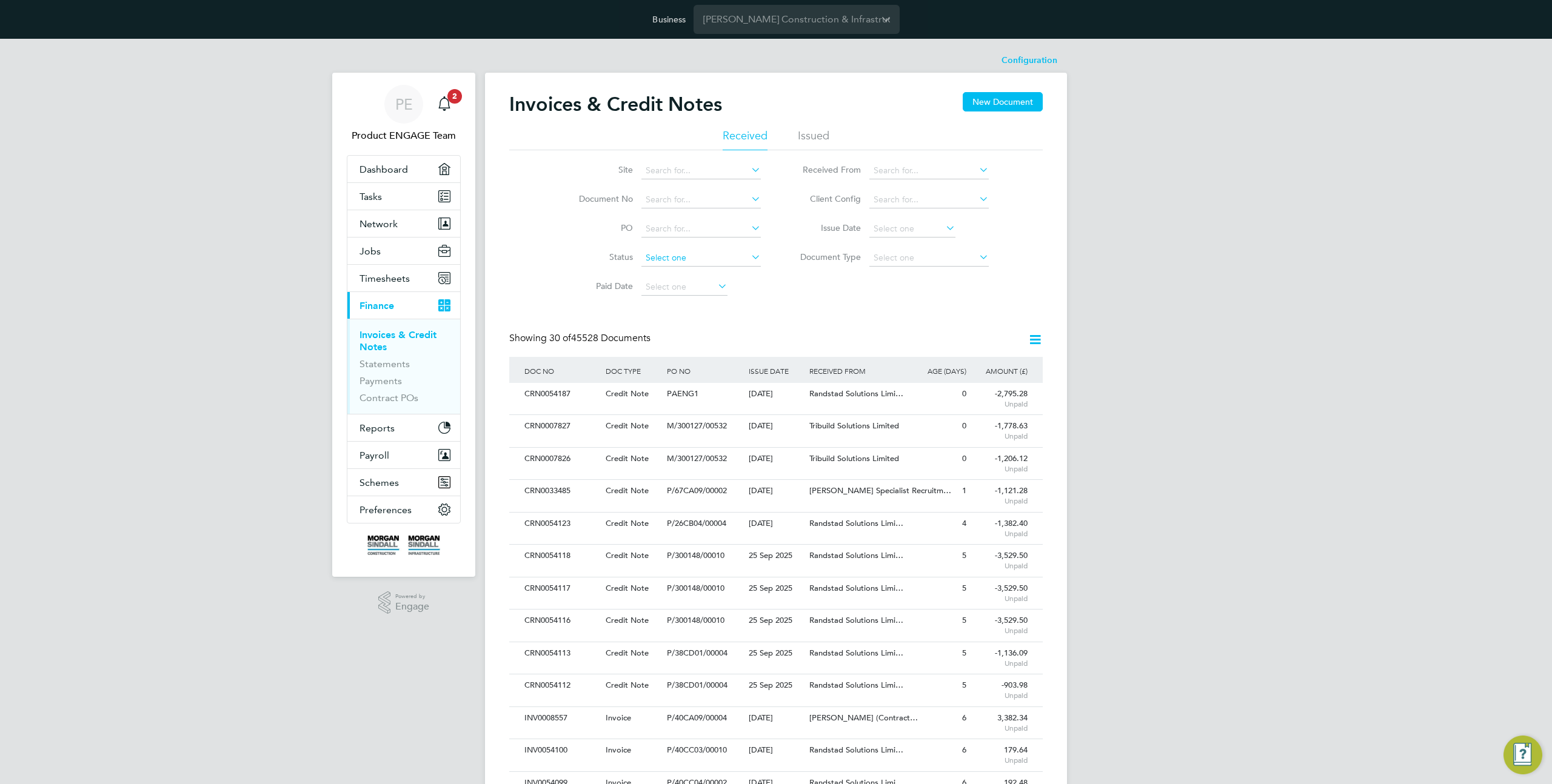
click at [674, 259] on input at bounding box center [701, 258] width 120 height 17
click at [687, 275] on li "Paid" at bounding box center [701, 274] width 121 height 15
type input "Paid"
